Goal: Information Seeking & Learning: Learn about a topic

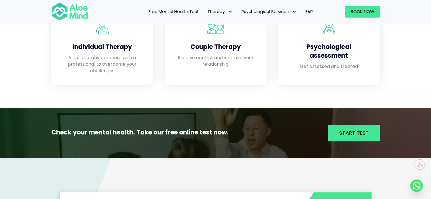
scroll to position [567, 0]
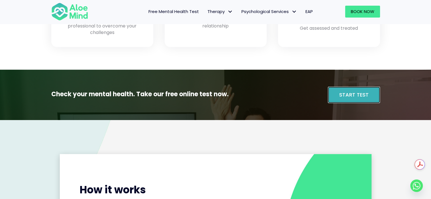
click at [351, 96] on span "Start Test" at bounding box center [353, 94] width 29 height 7
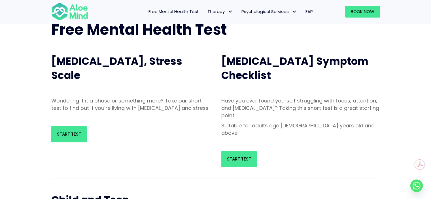
scroll to position [57, 0]
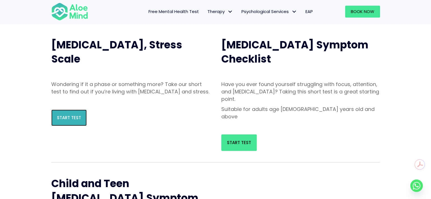
click at [78, 121] on span "Start Test" at bounding box center [69, 118] width 24 height 6
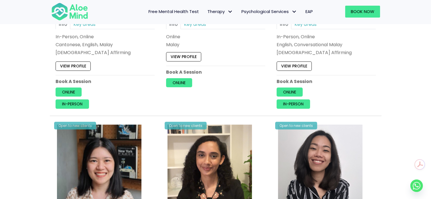
scroll to position [397, 0]
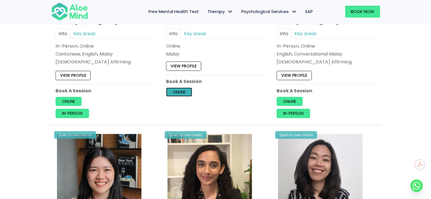
click at [184, 92] on link "Online" at bounding box center [179, 92] width 26 height 9
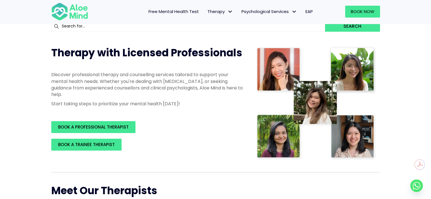
scroll to position [0, 0]
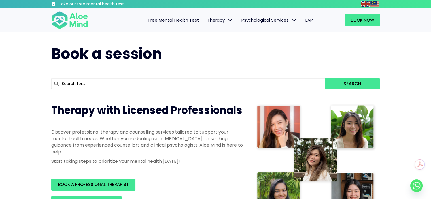
click at [187, 19] on span "Free Mental Health Test" at bounding box center [174, 20] width 50 height 6
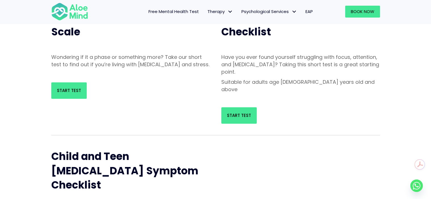
scroll to position [85, 0]
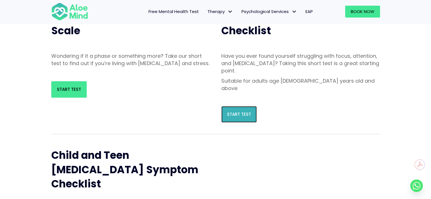
click at [245, 111] on span "Start Test" at bounding box center [239, 114] width 24 height 6
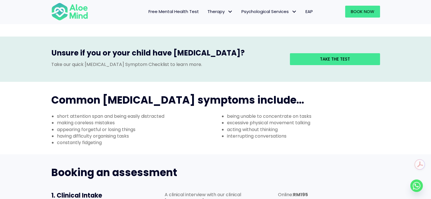
scroll to position [170, 0]
